Goal: Find specific page/section: Find specific page/section

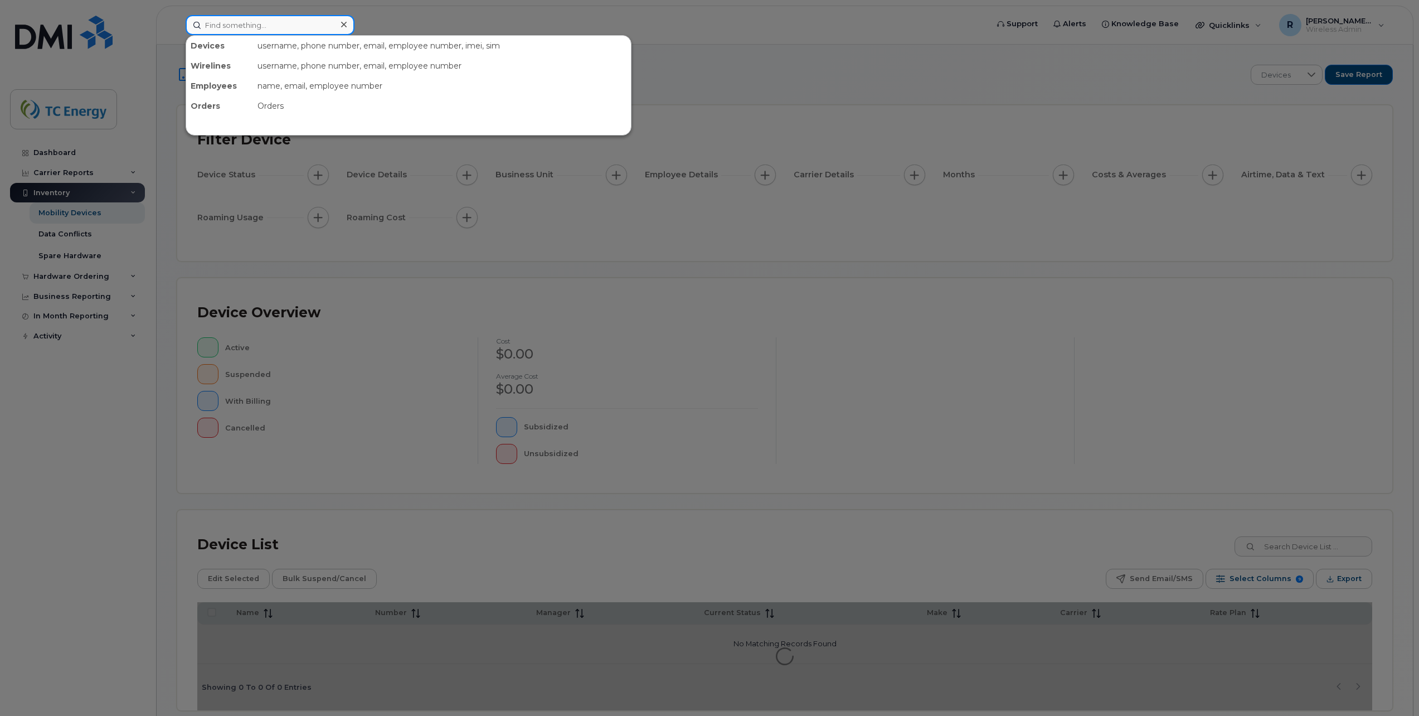
click at [286, 22] on input at bounding box center [270, 25] width 169 height 20
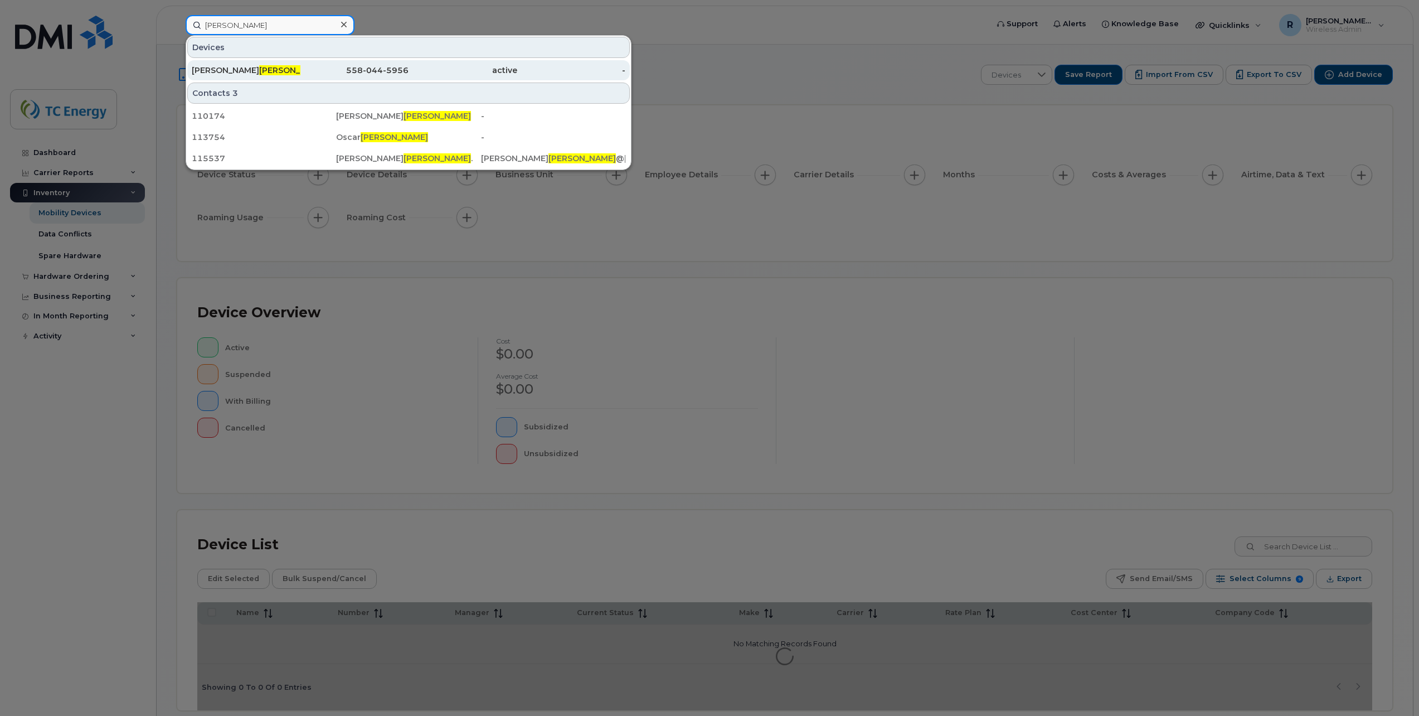
type input "aviles"
click at [268, 76] on div "Cesar Roberto Aviles" at bounding box center [246, 70] width 109 height 20
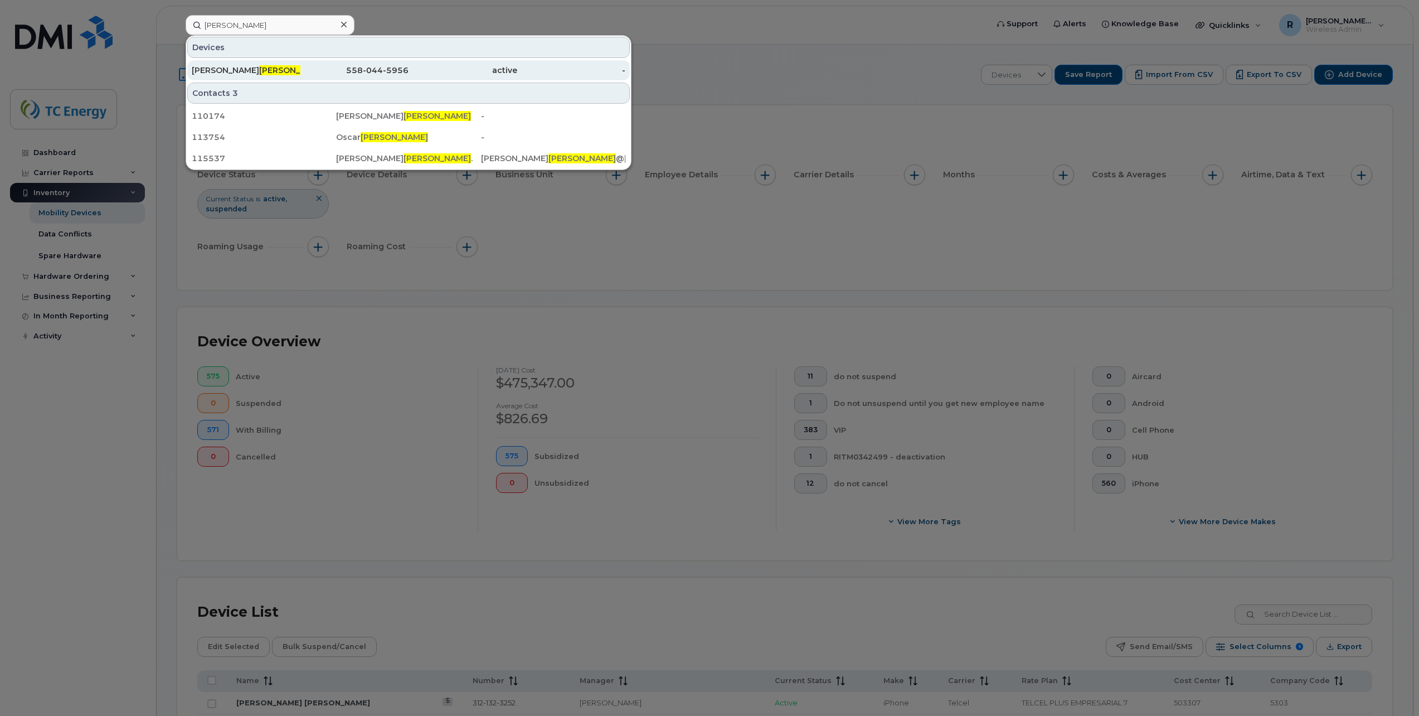
click at [275, 70] on div "Cesar Roberto Aviles" at bounding box center [246, 70] width 109 height 11
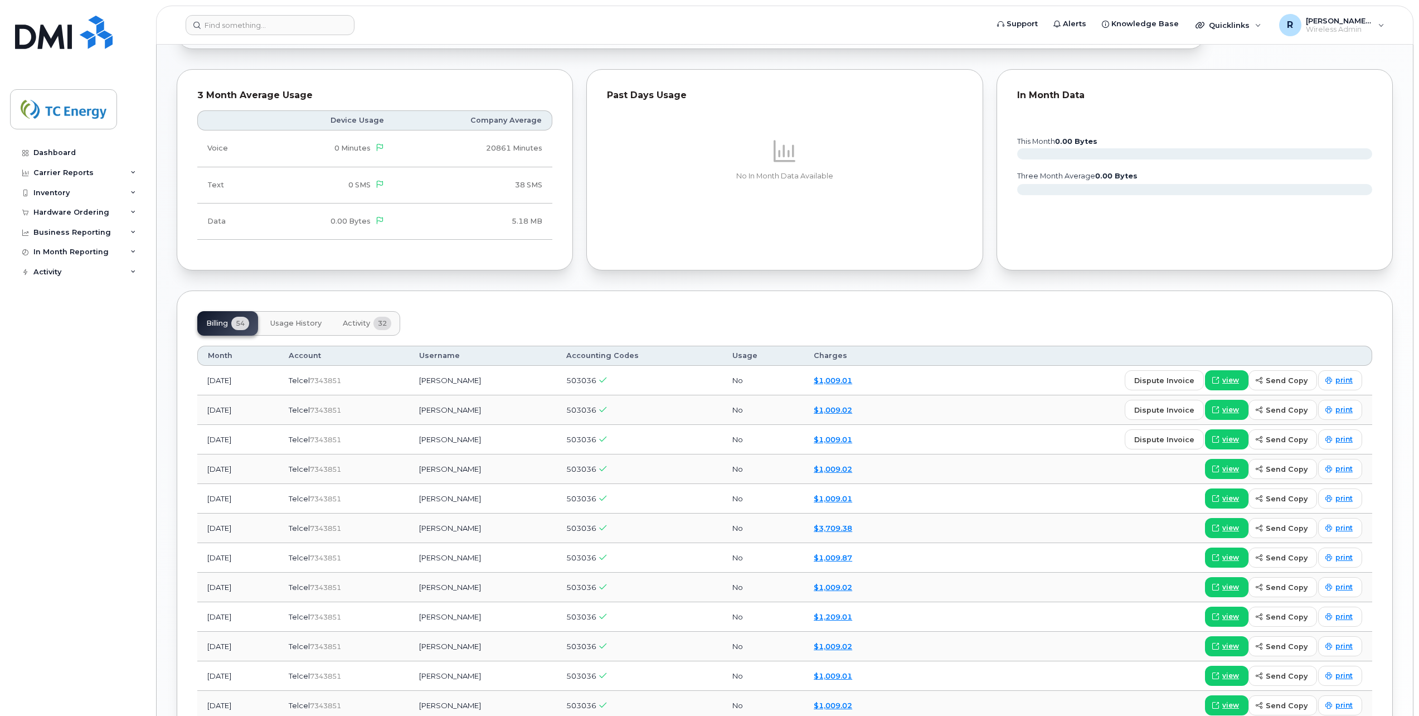
scroll to position [780, 0]
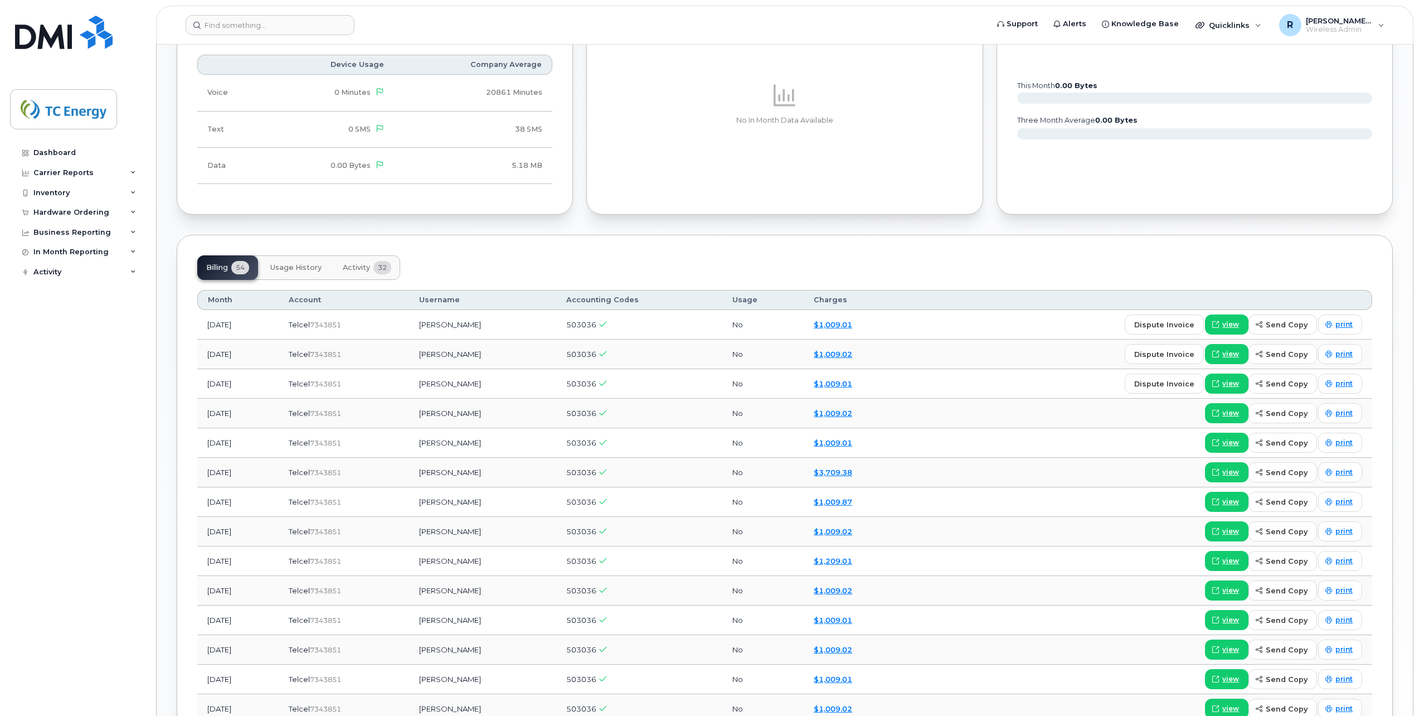
click at [227, 473] on td "[DATE]" at bounding box center [237, 473] width 81 height 30
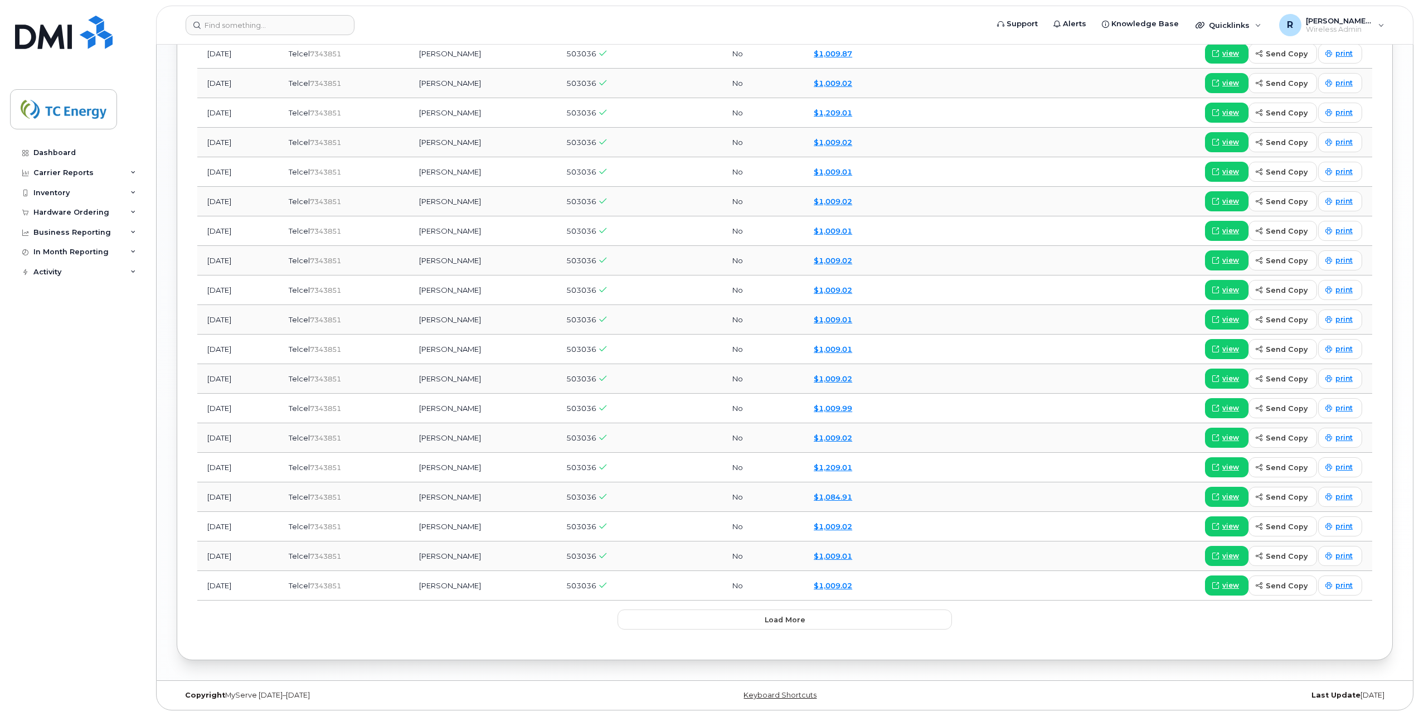
scroll to position [950, 0]
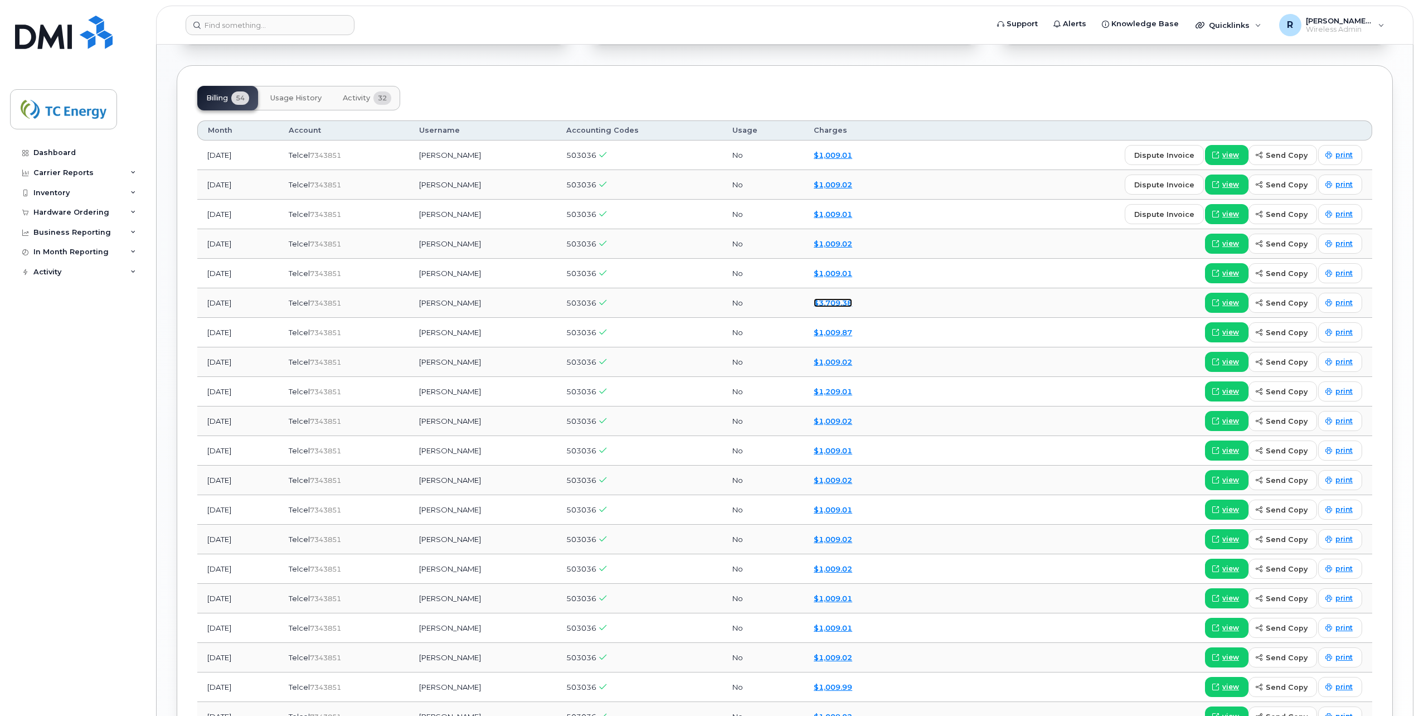
click at [852, 300] on link "$3,709.38" at bounding box center [833, 302] width 38 height 9
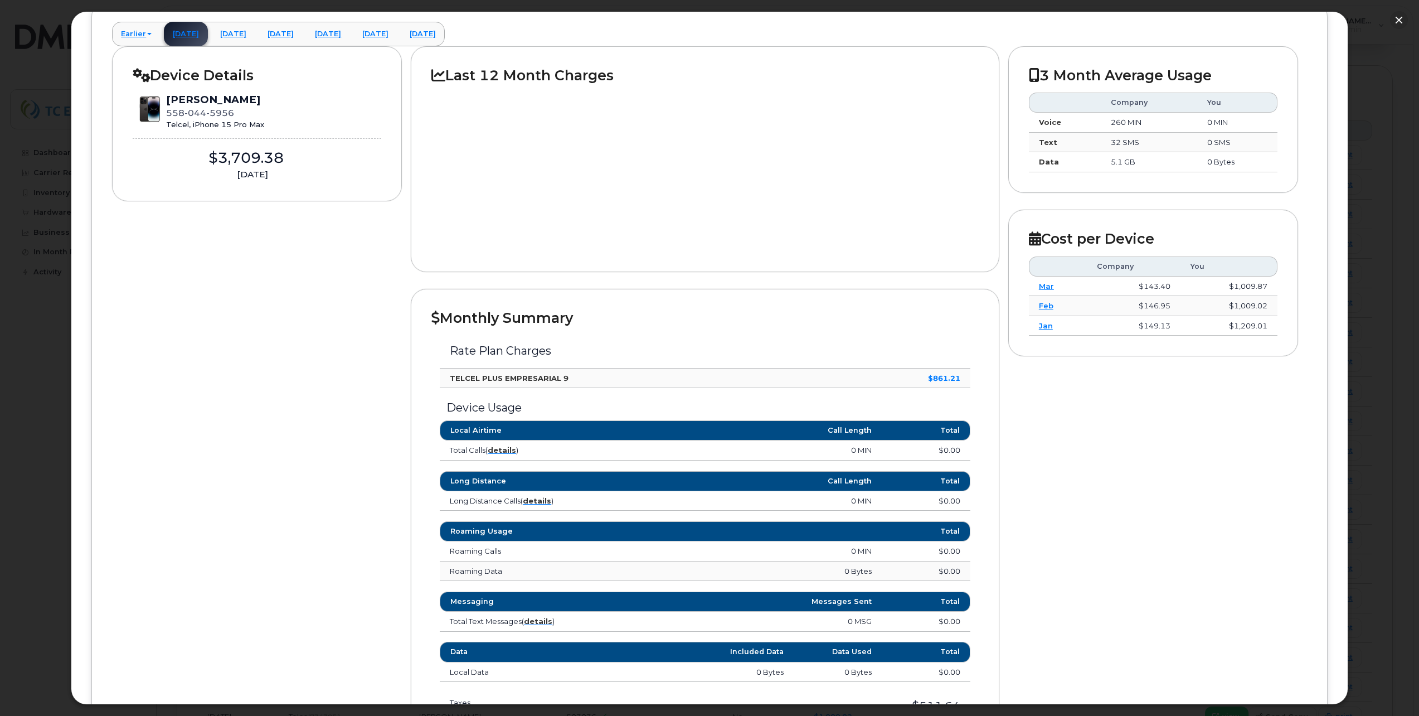
scroll to position [56, 0]
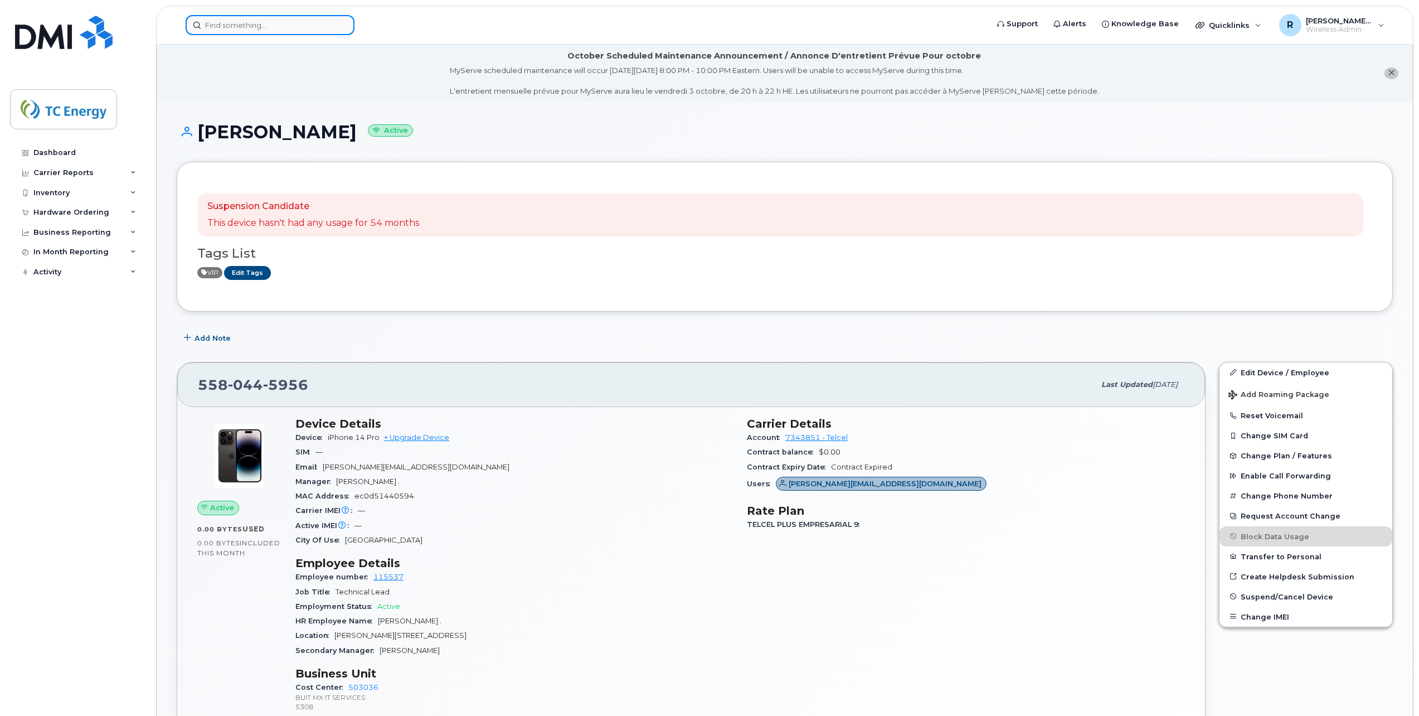
click at [281, 25] on input at bounding box center [270, 25] width 169 height 20
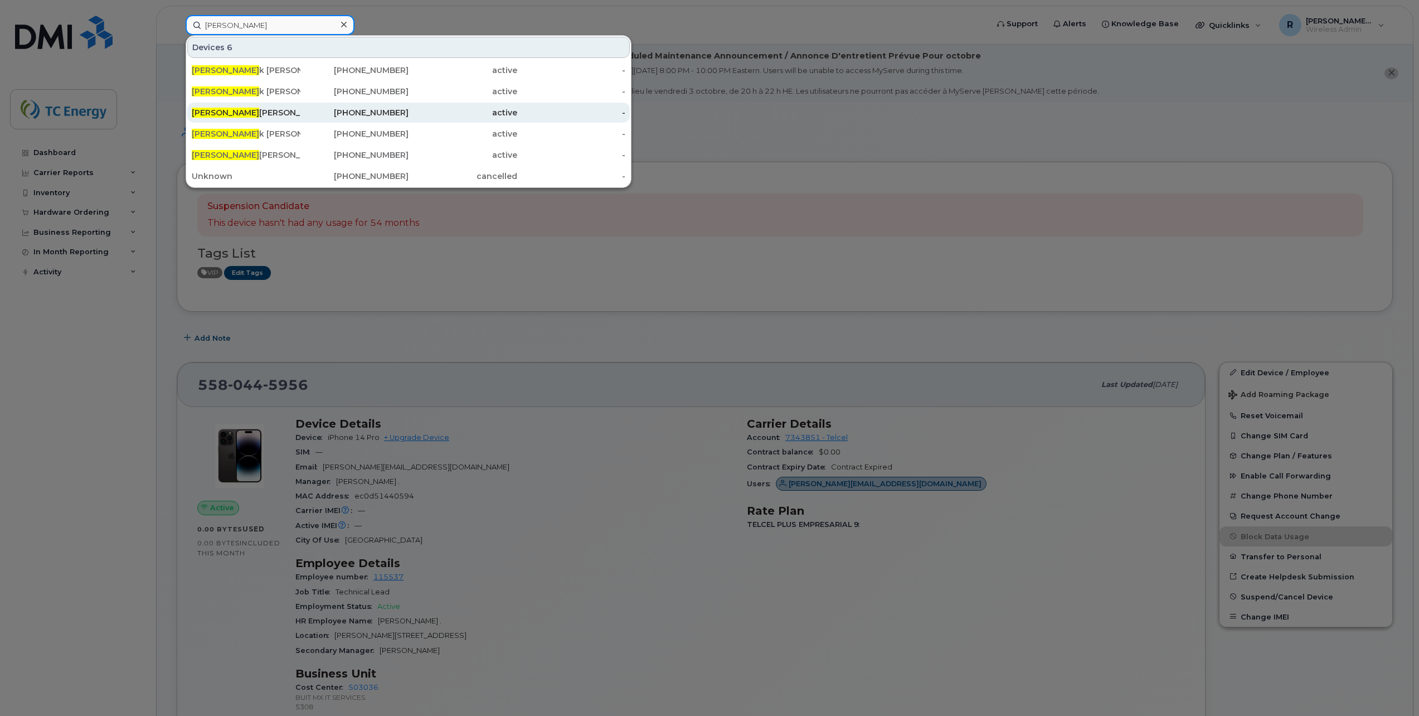
type input "eric"
click at [259, 117] on div "Eric Rodriguez Romero" at bounding box center [246, 112] width 109 height 11
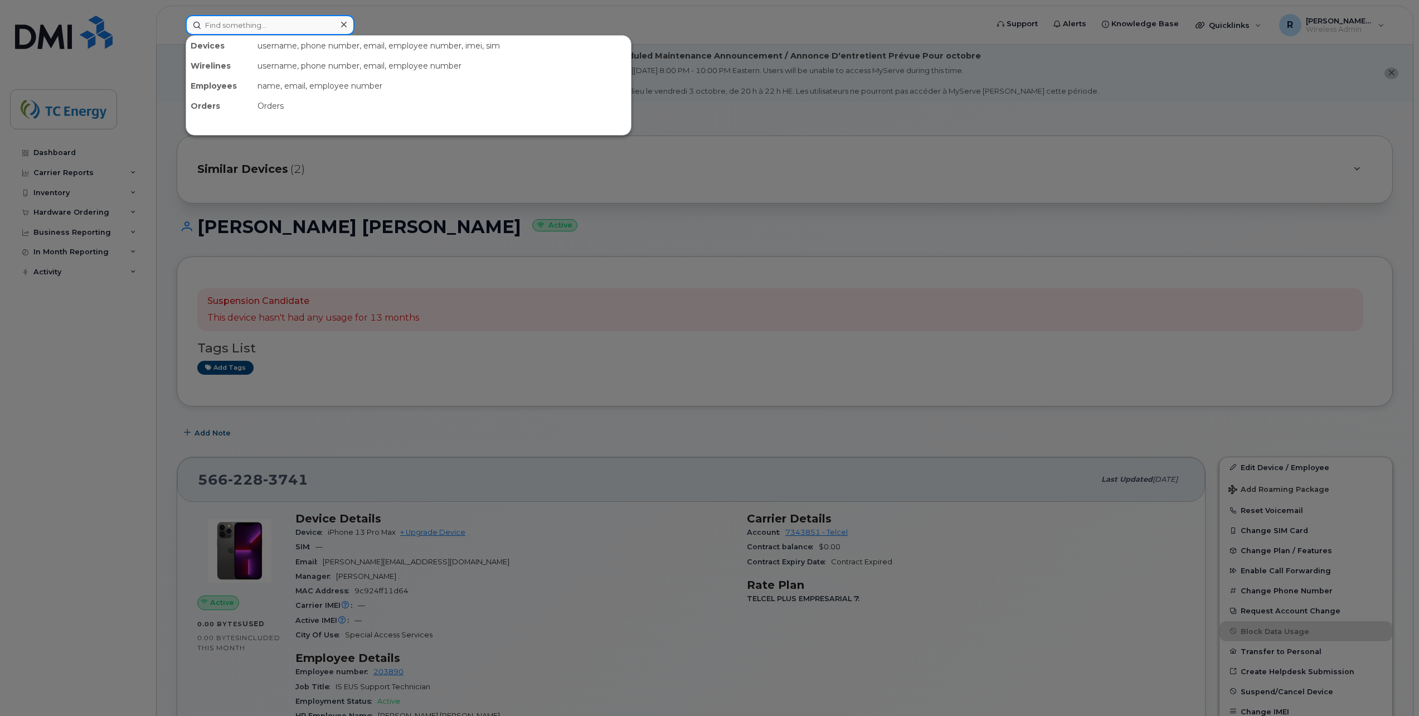
click at [281, 30] on input at bounding box center [270, 25] width 169 height 20
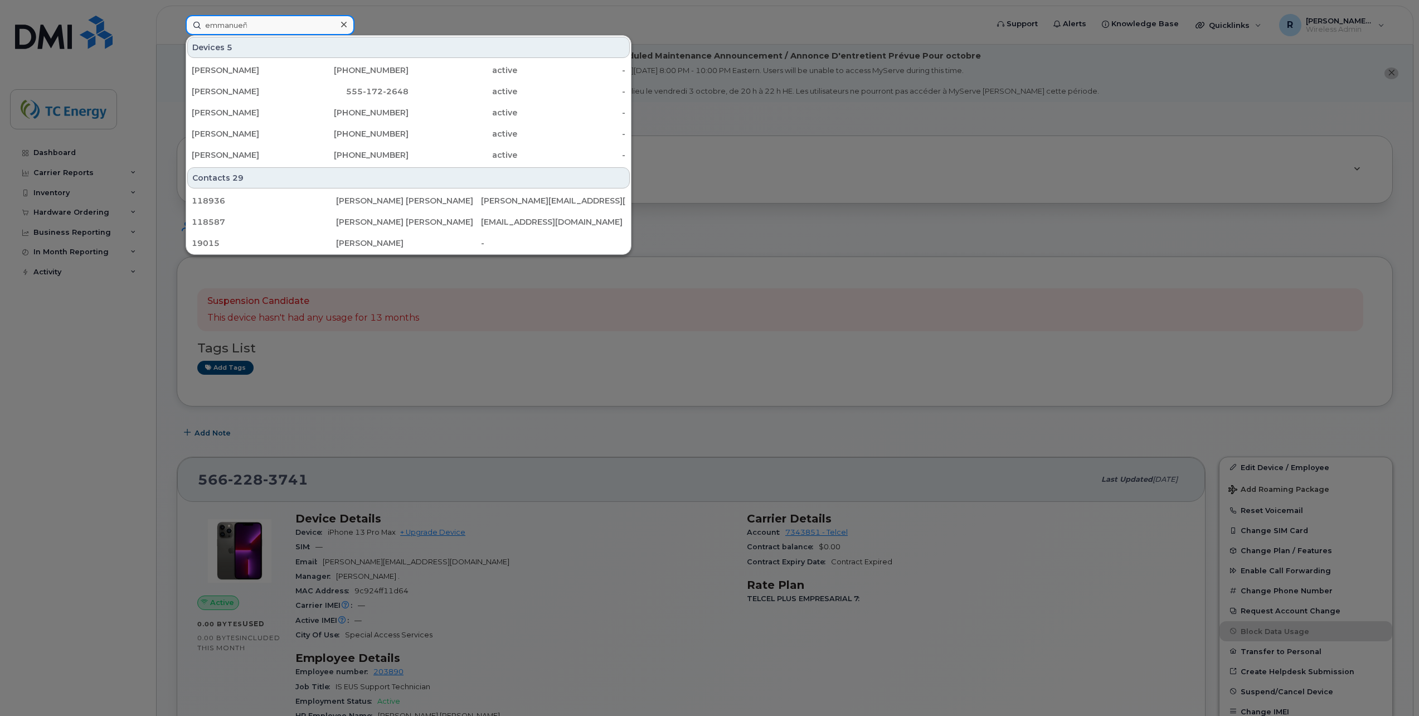
type input "emmanueñ"
